Goal: Find specific page/section: Find specific page/section

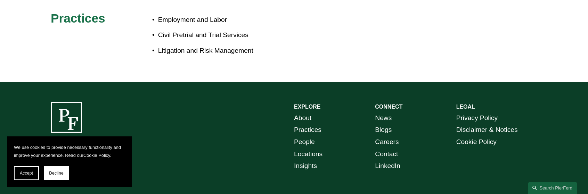
scroll to position [340, 0]
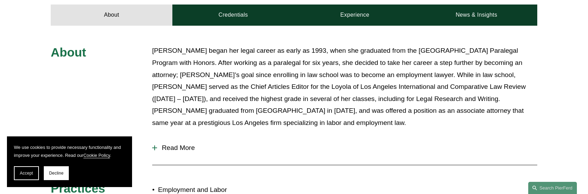
click at [154, 146] on div at bounding box center [154, 148] width 5 height 5
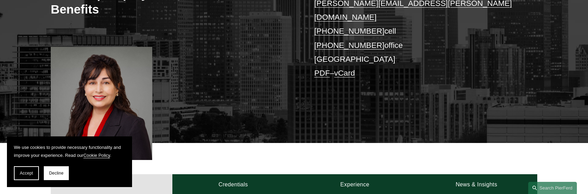
scroll to position [0, 0]
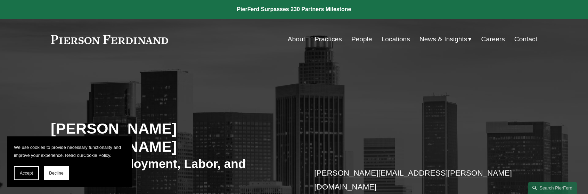
drag, startPoint x: 26, startPoint y: 174, endPoint x: 44, endPoint y: 168, distance: 18.7
click at [26, 174] on span "Accept" at bounding box center [26, 173] width 13 height 5
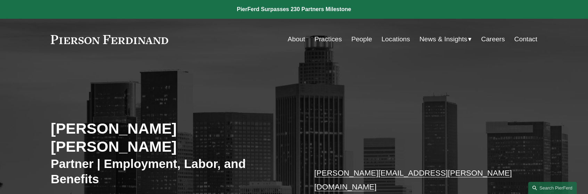
click at [323, 38] on link "Practices" at bounding box center [328, 39] width 27 height 13
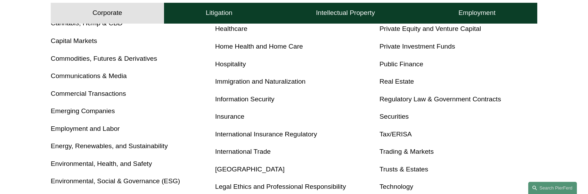
scroll to position [385, 0]
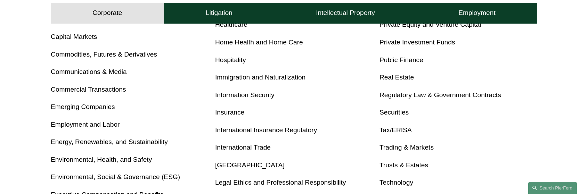
click at [250, 96] on link "Information Security" at bounding box center [244, 94] width 59 height 7
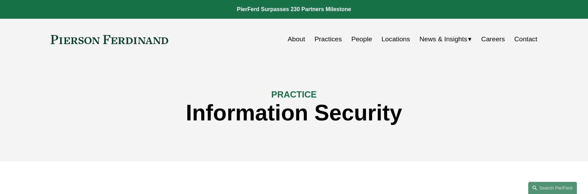
click at [525, 38] on link "Contact" at bounding box center [526, 39] width 23 height 13
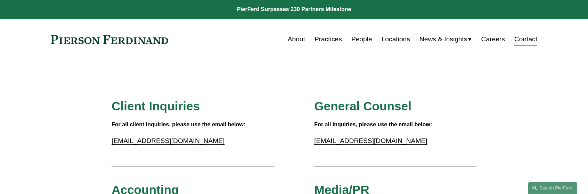
click at [322, 37] on link "Practices" at bounding box center [328, 39] width 27 height 13
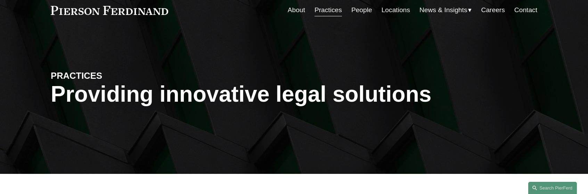
scroll to position [20, 0]
